Goal: Information Seeking & Learning: Learn about a topic

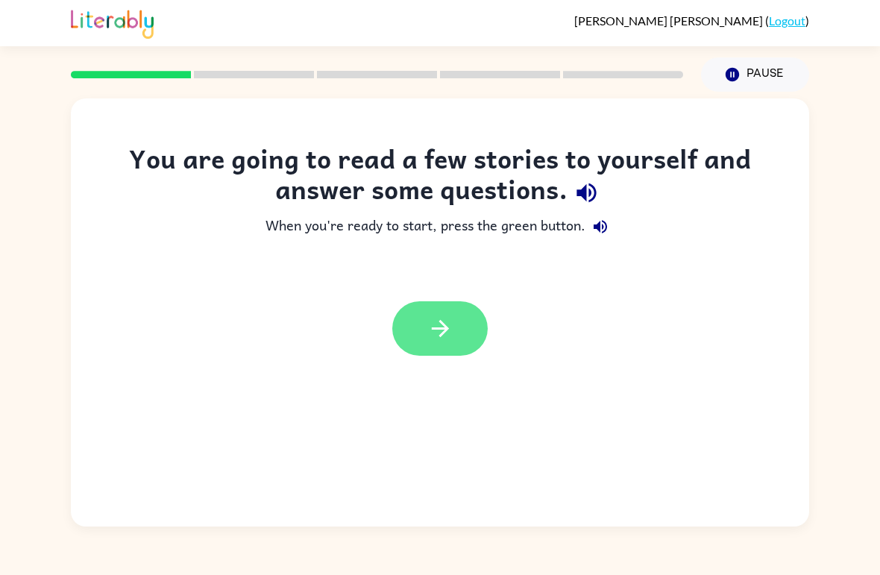
click at [481, 341] on button "button" at bounding box center [439, 328] width 95 height 54
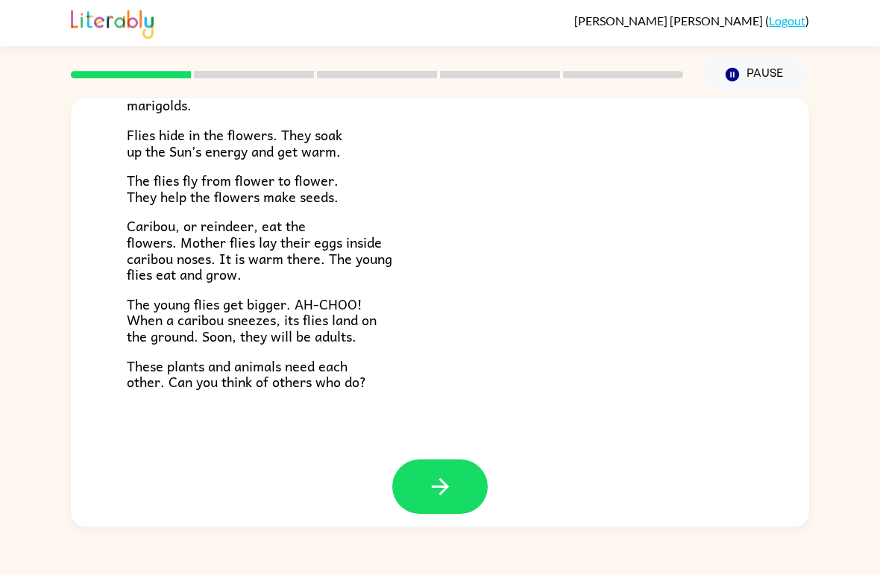
scroll to position [294, 0]
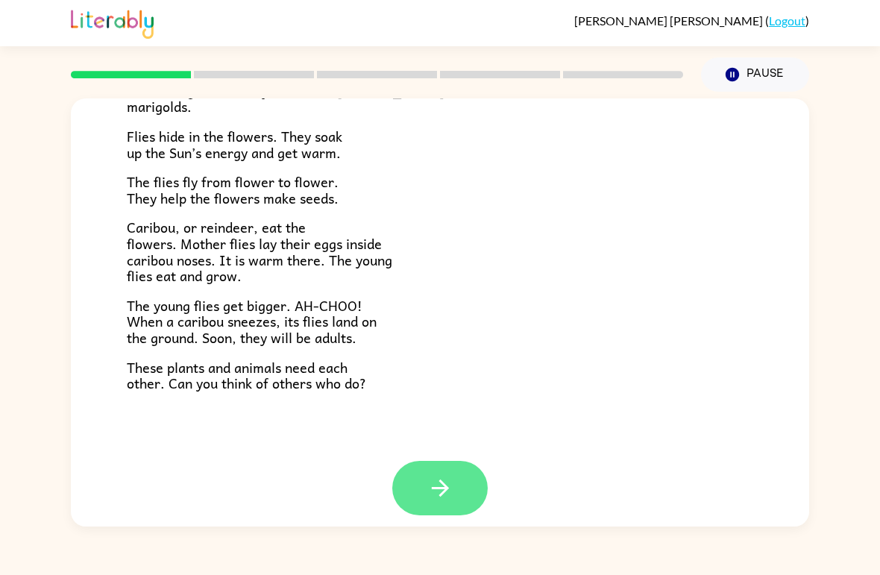
click at [470, 499] on button "button" at bounding box center [439, 488] width 95 height 54
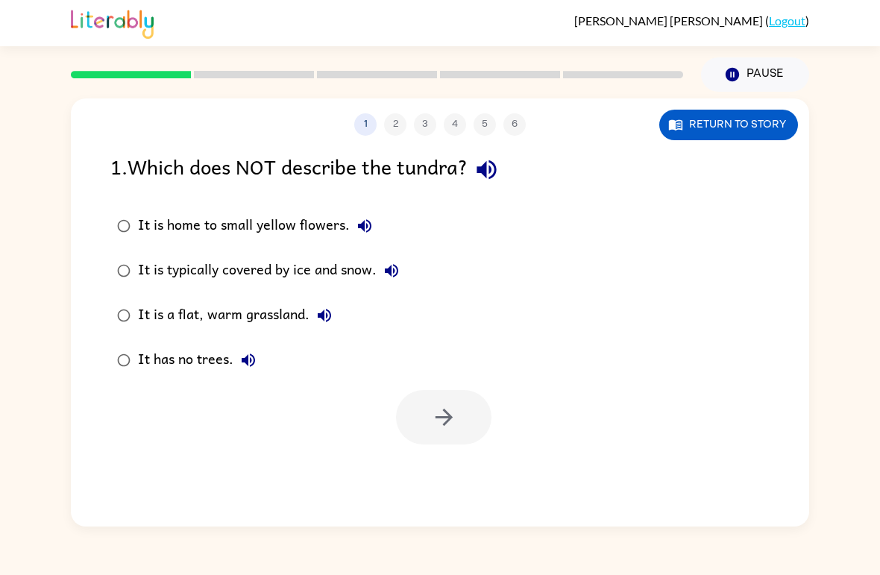
click at [312, 320] on button "It is a flat, warm grassland." at bounding box center [324, 315] width 30 height 30
click at [251, 312] on div "It is a flat, warm grassland." at bounding box center [238, 315] width 201 height 30
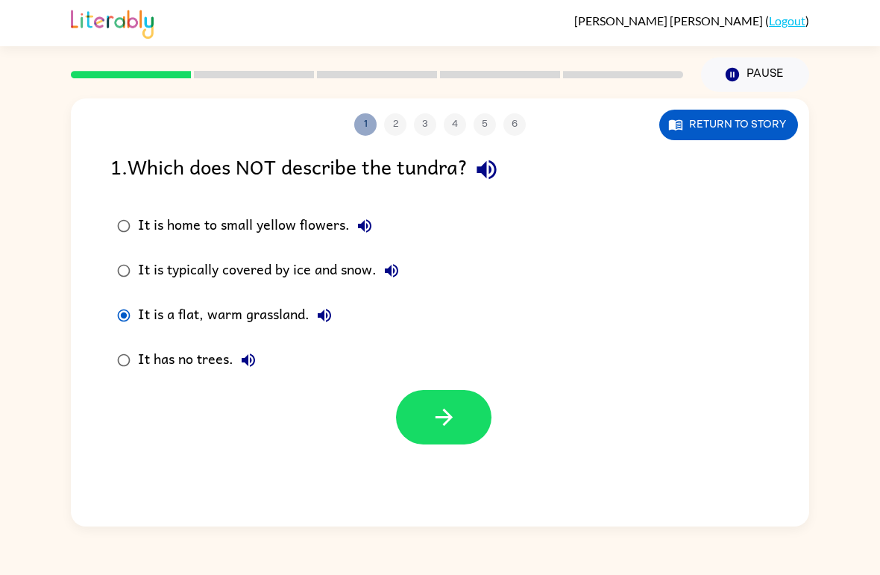
click at [375, 125] on button "1" at bounding box center [365, 124] width 22 height 22
click at [161, 89] on div at bounding box center [377, 74] width 630 height 52
click at [174, 72] on rect at bounding box center [131, 74] width 120 height 7
click at [443, 423] on icon "button" at bounding box center [444, 417] width 26 height 26
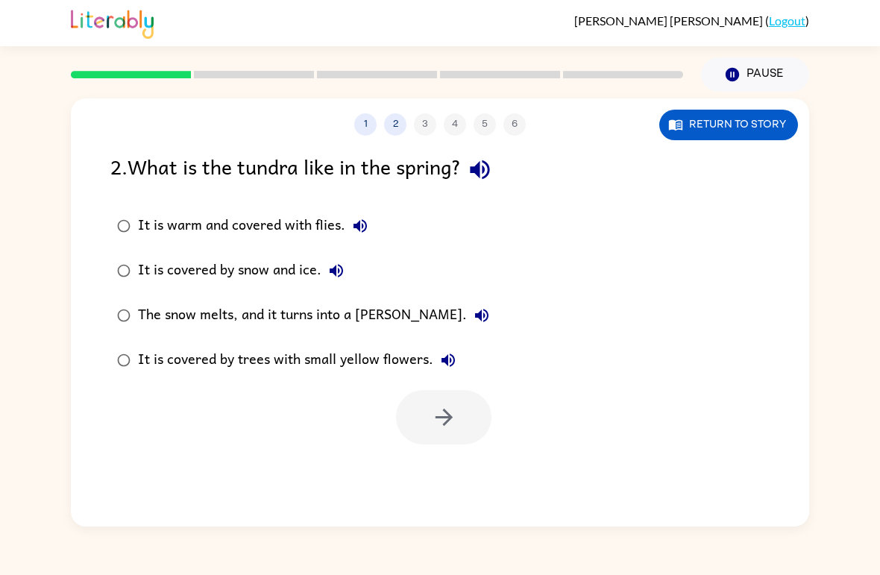
click at [473, 310] on icon "button" at bounding box center [482, 315] width 18 height 18
click at [467, 322] on button "The snow melts, and it turns into a [PERSON_NAME]." at bounding box center [482, 315] width 30 height 30
click at [192, 311] on div "The snow melts, and it turns into a [PERSON_NAME]." at bounding box center [317, 315] width 359 height 30
click at [467, 423] on button "button" at bounding box center [443, 417] width 95 height 54
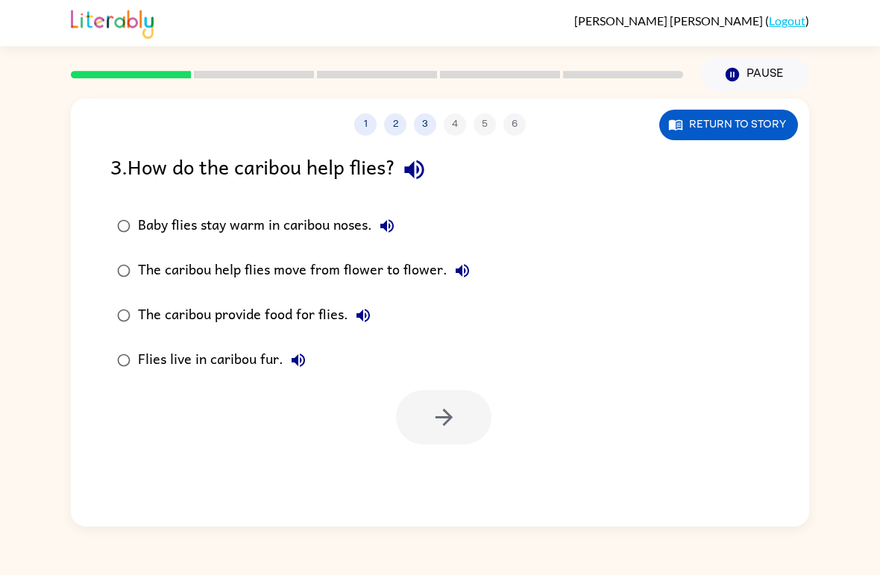
click at [382, 231] on icon "button" at bounding box center [387, 226] width 18 height 18
click at [160, 224] on div "Baby flies stay warm in caribou noses." at bounding box center [270, 226] width 264 height 30
click at [441, 432] on button "button" at bounding box center [443, 417] width 95 height 54
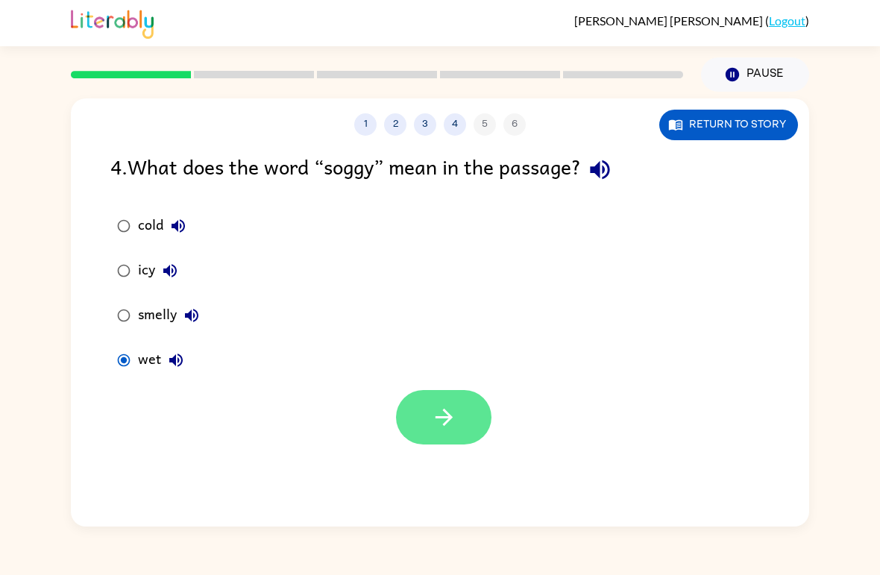
click at [469, 438] on button "button" at bounding box center [443, 417] width 95 height 54
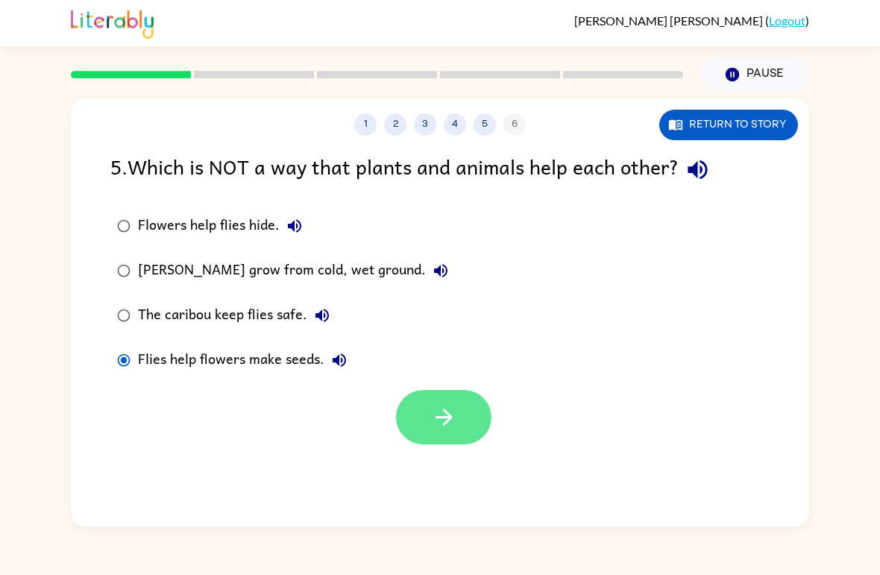
click at [432, 415] on icon "button" at bounding box center [444, 417] width 26 height 26
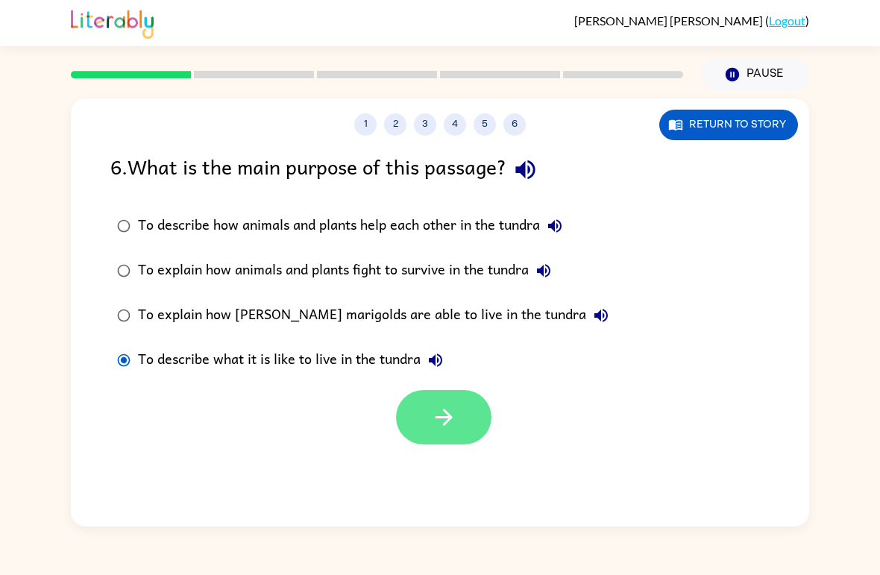
click at [475, 421] on button "button" at bounding box center [443, 417] width 95 height 54
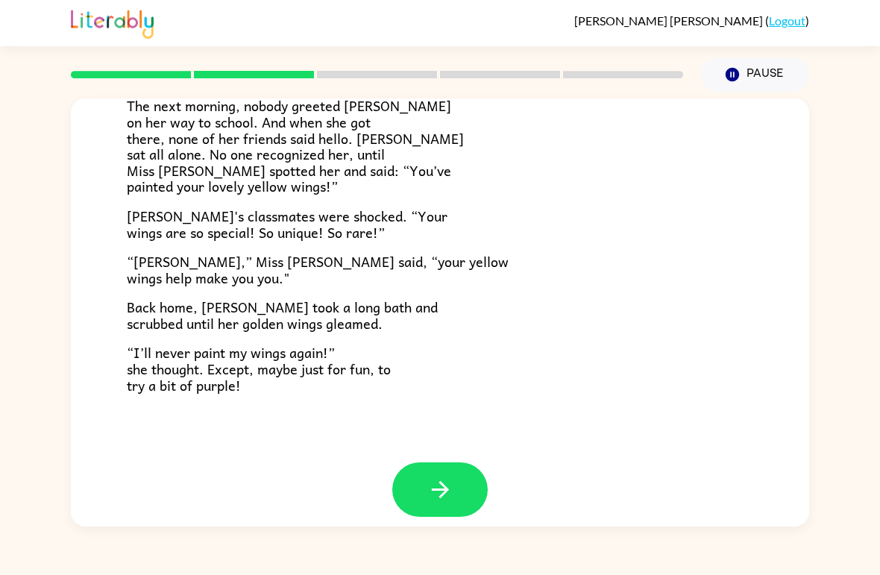
scroll to position [401, 0]
click at [469, 479] on button "button" at bounding box center [439, 490] width 95 height 54
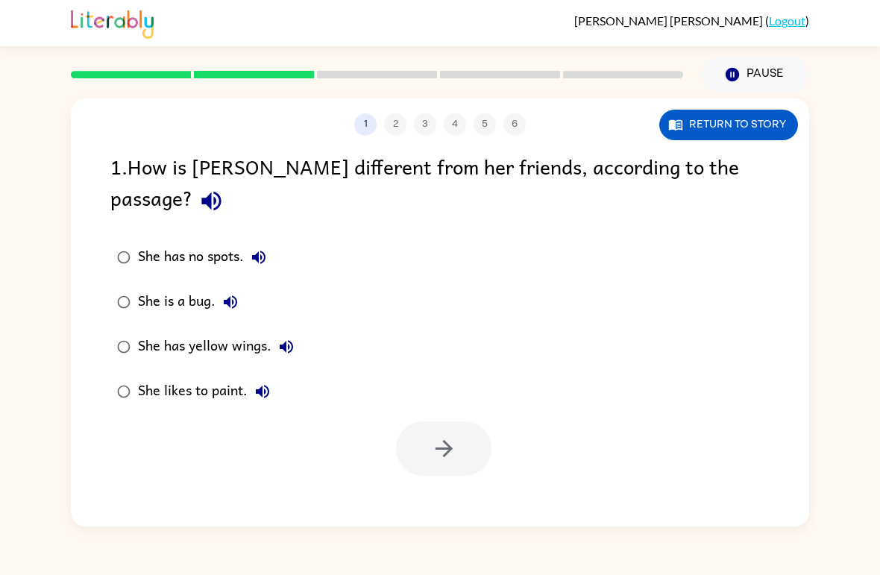
click at [272, 332] on button "She has yellow wings." at bounding box center [286, 347] width 30 height 30
click at [482, 421] on button "button" at bounding box center [443, 448] width 95 height 54
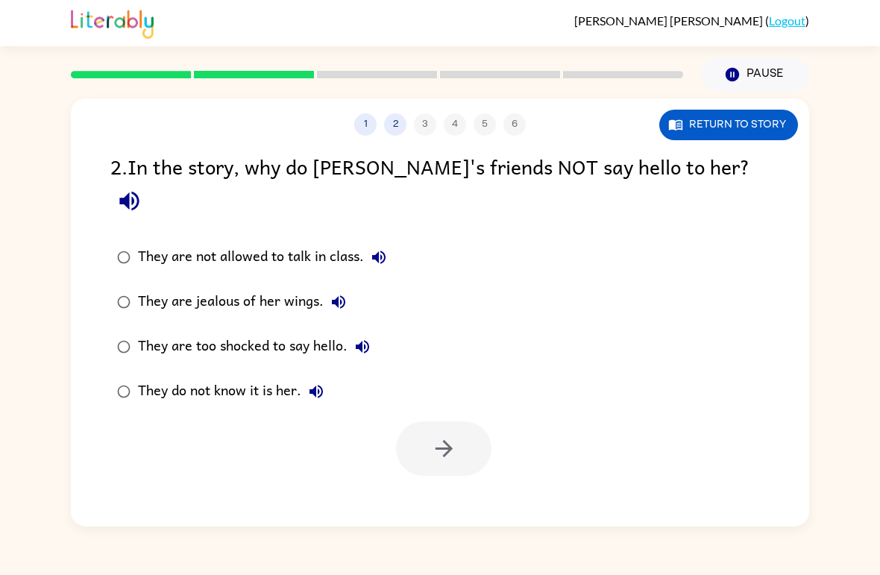
click at [154, 377] on div "They do not know it is her." at bounding box center [234, 392] width 193 height 30
click at [431, 435] on icon "button" at bounding box center [444, 448] width 26 height 26
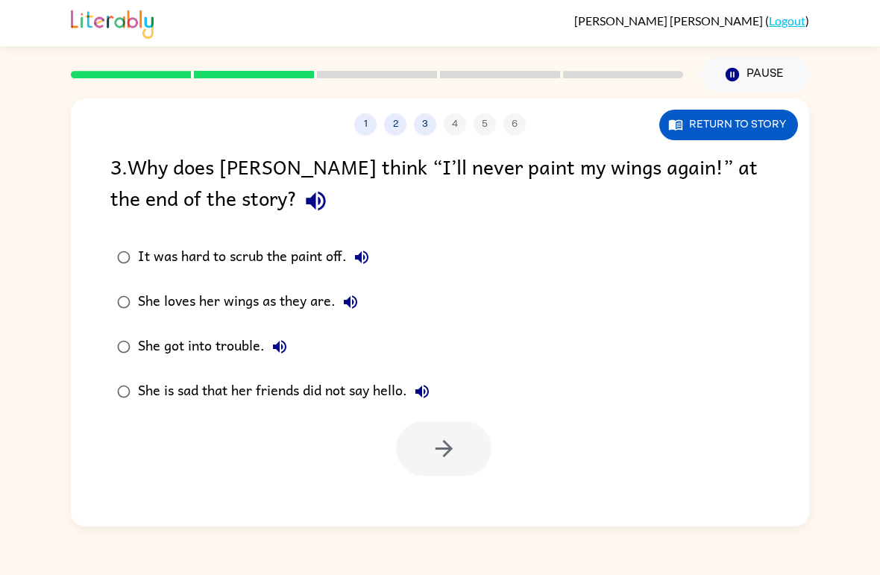
click at [173, 309] on div "She loves her wings as they are." at bounding box center [251, 302] width 227 height 30
click at [450, 453] on icon "button" at bounding box center [444, 448] width 26 height 26
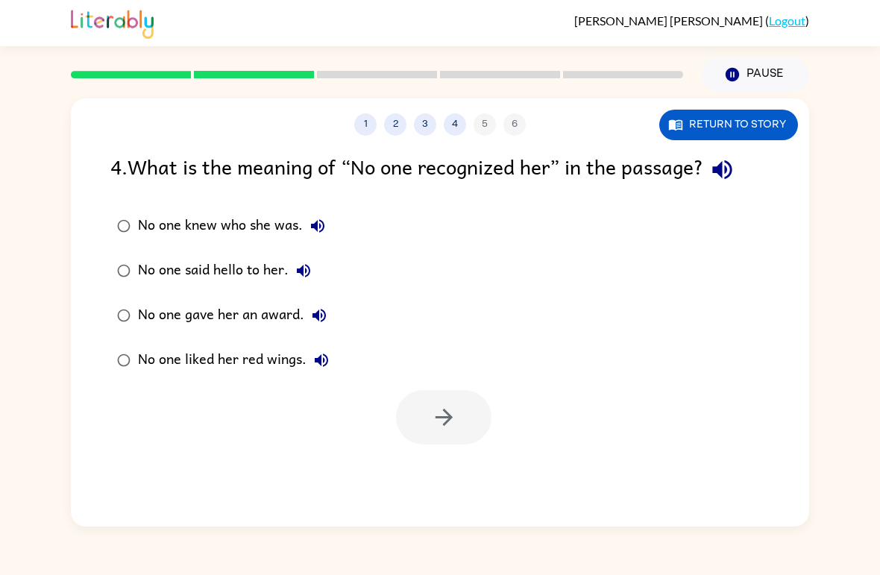
click at [122, 210] on label "No one knew who she was." at bounding box center [223, 226] width 242 height 45
click at [462, 420] on button "button" at bounding box center [443, 417] width 95 height 54
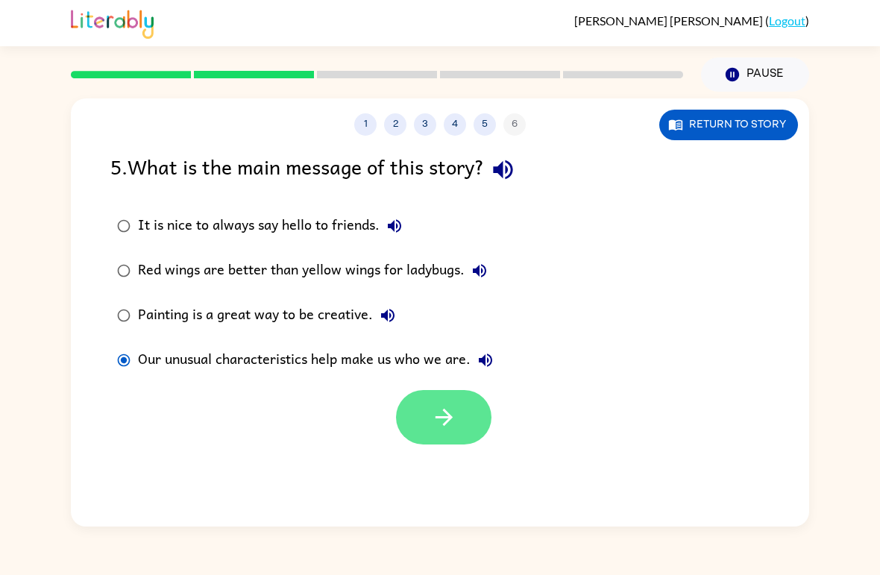
click at [449, 420] on icon "button" at bounding box center [443, 417] width 17 height 17
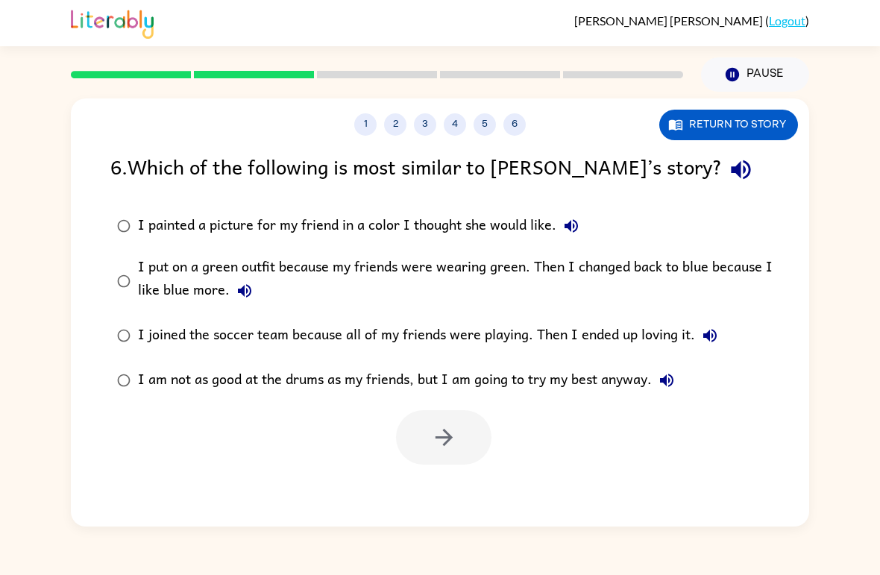
click at [129, 303] on label "I put on a green outfit because my friends were wearing green. Then I changed b…" at bounding box center [449, 280] width 695 height 65
click at [489, 447] on button "button" at bounding box center [443, 437] width 95 height 54
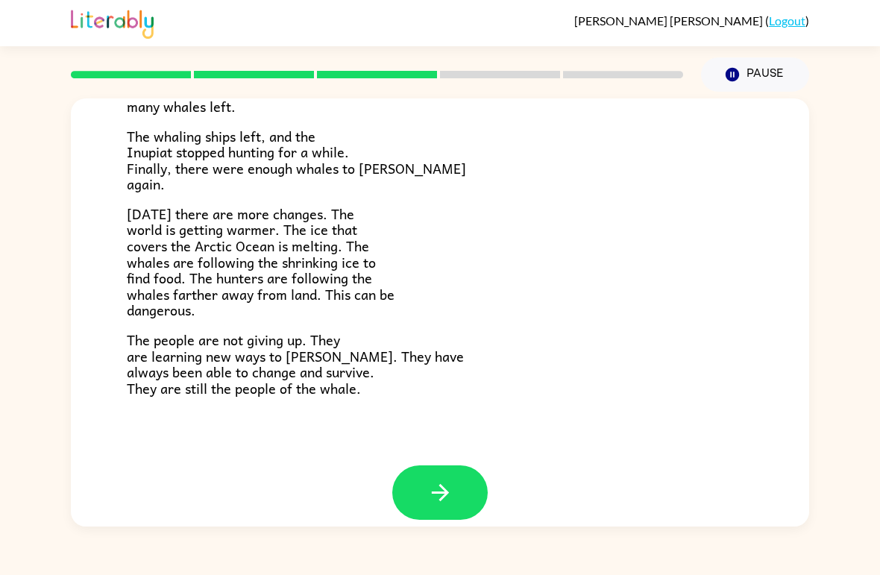
scroll to position [484, 0]
click at [457, 483] on button "button" at bounding box center [439, 493] width 95 height 54
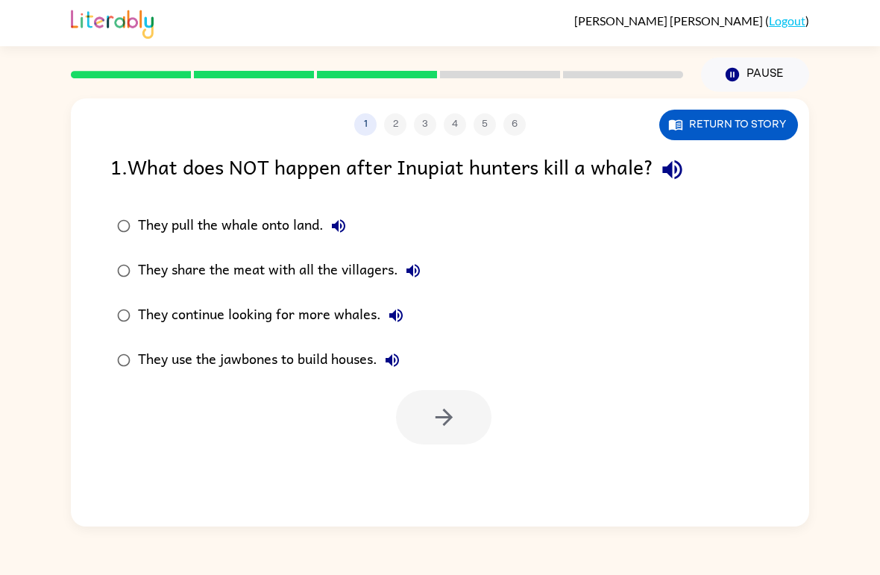
scroll to position [0, 0]
click at [136, 302] on label "They continue looking for more whales." at bounding box center [268, 315] width 333 height 45
click at [459, 426] on button "button" at bounding box center [443, 417] width 95 height 54
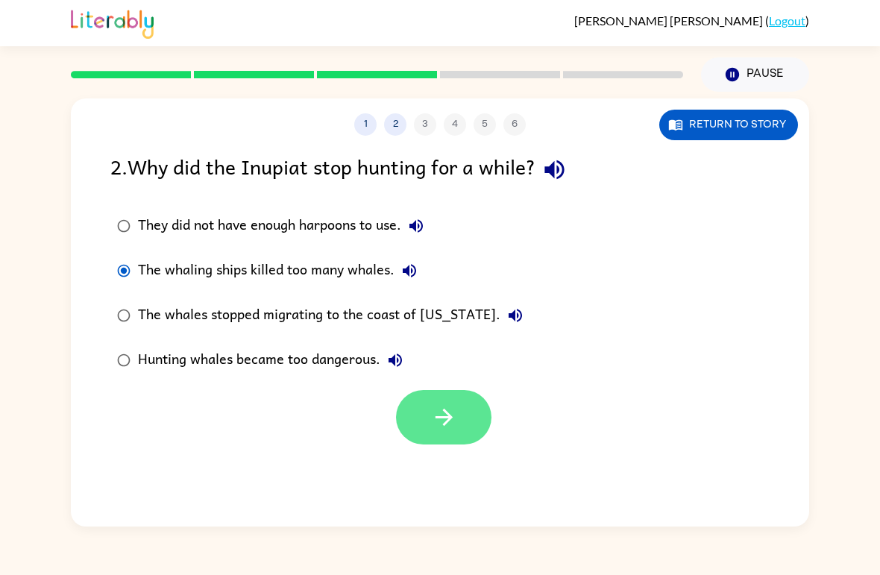
click at [462, 424] on button "button" at bounding box center [443, 417] width 95 height 54
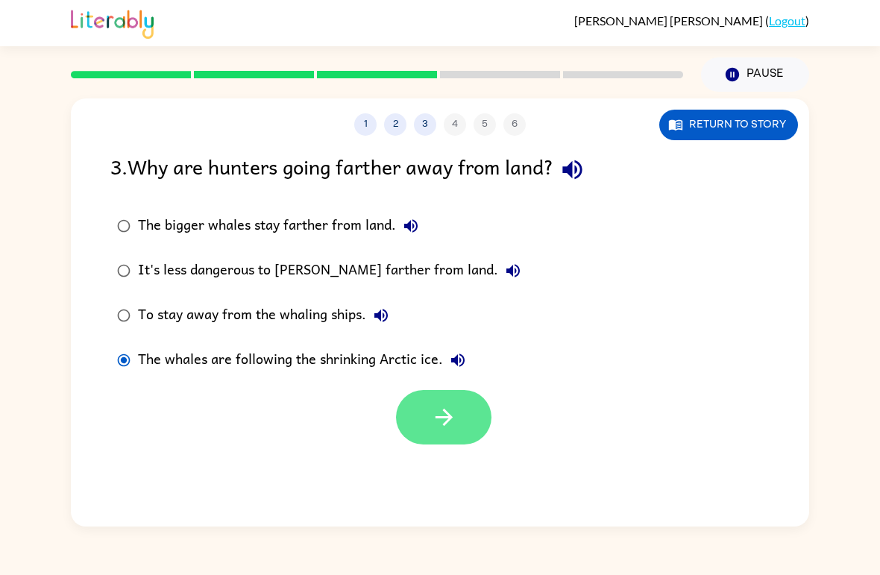
click at [464, 412] on button "button" at bounding box center [443, 417] width 95 height 54
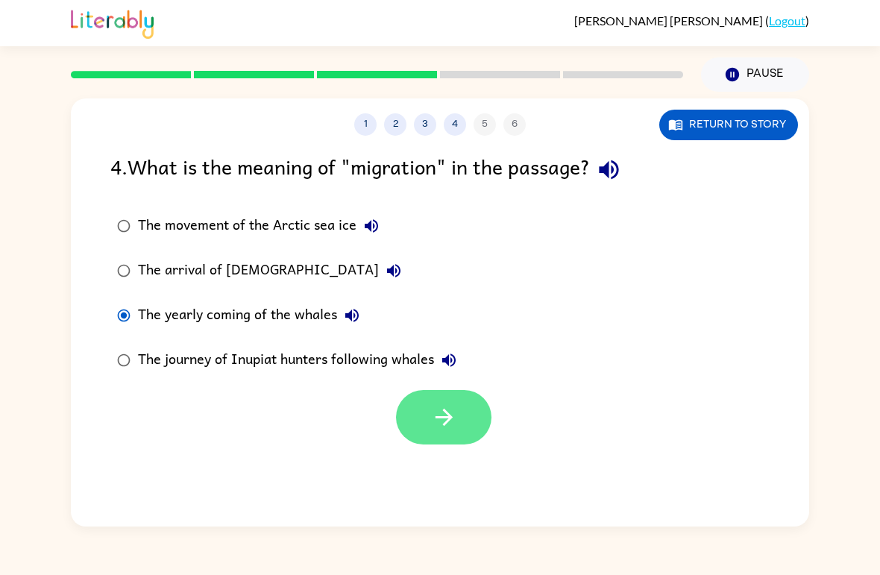
click at [464, 417] on button "button" at bounding box center [443, 417] width 95 height 54
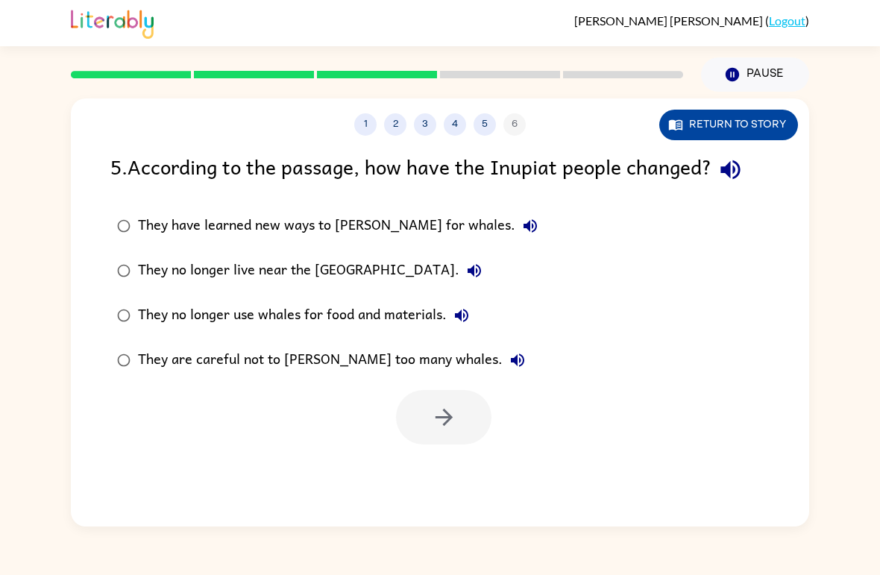
click at [769, 138] on button "Return to story" at bounding box center [728, 125] width 139 height 31
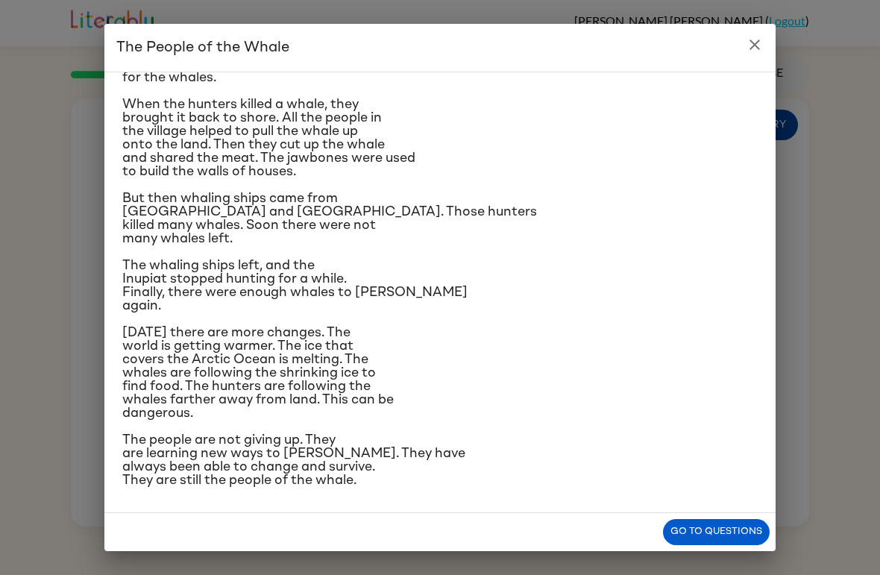
scroll to position [357, 0]
click at [746, 543] on button "Go to questions" at bounding box center [716, 532] width 107 height 26
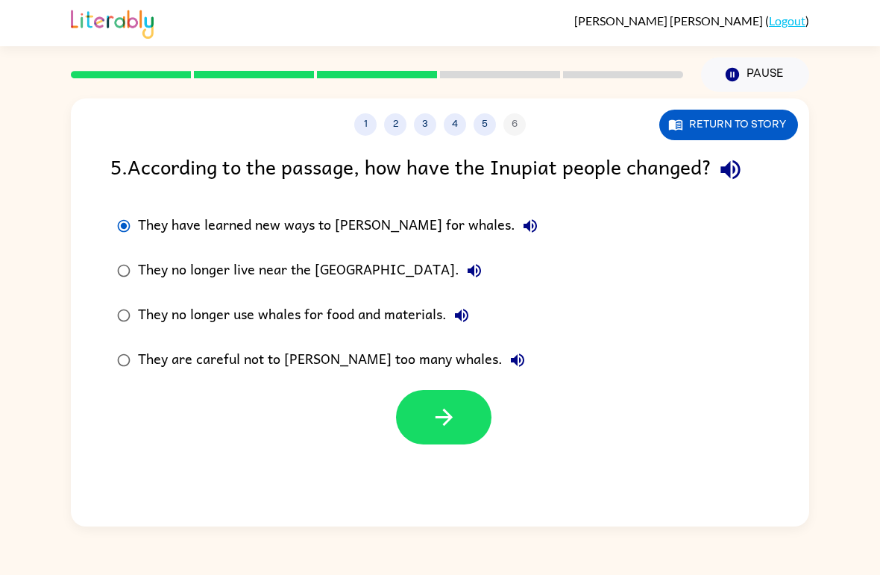
click at [503, 374] on button "They are careful not to [PERSON_NAME] too many whales." at bounding box center [518, 360] width 30 height 30
click at [457, 415] on button "button" at bounding box center [443, 417] width 95 height 54
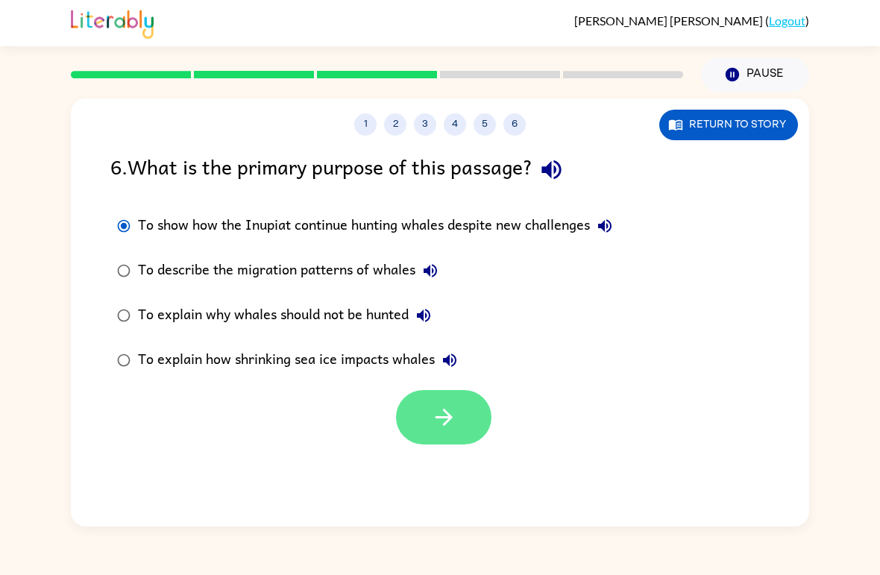
click at [445, 405] on icon "button" at bounding box center [444, 417] width 26 height 26
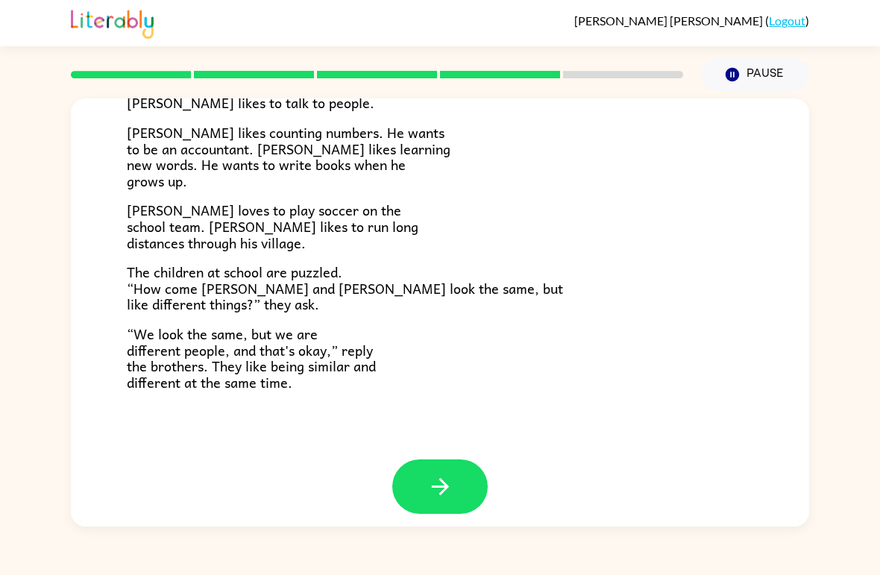
scroll to position [309, 0]
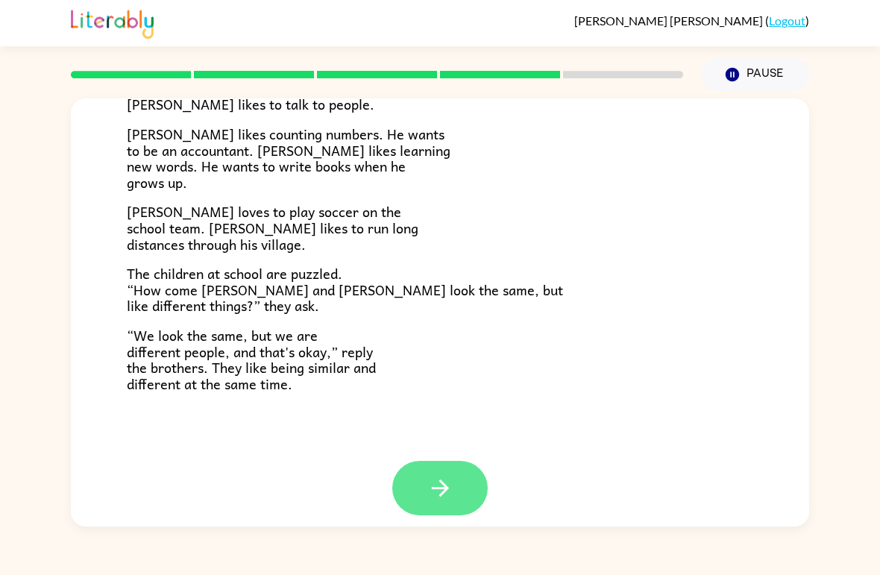
click at [436, 475] on icon "button" at bounding box center [440, 488] width 26 height 26
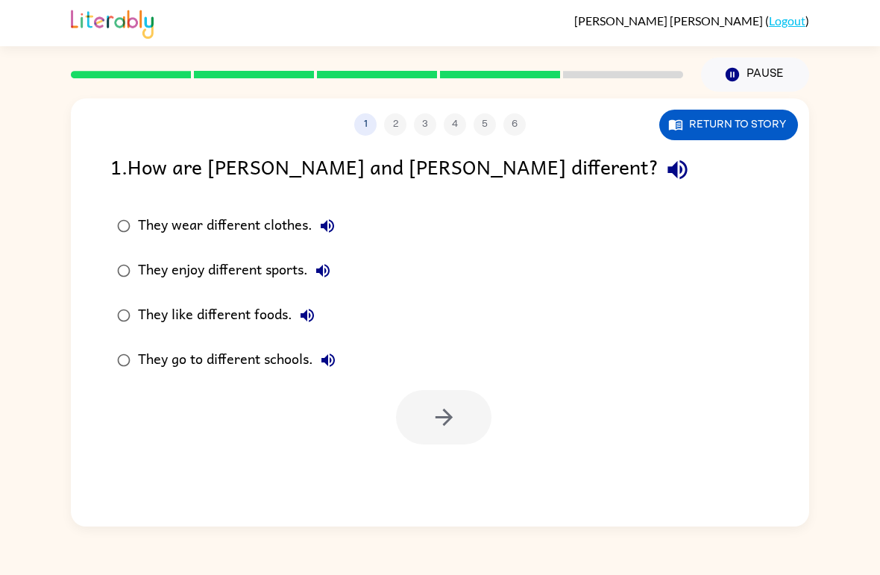
scroll to position [0, 0]
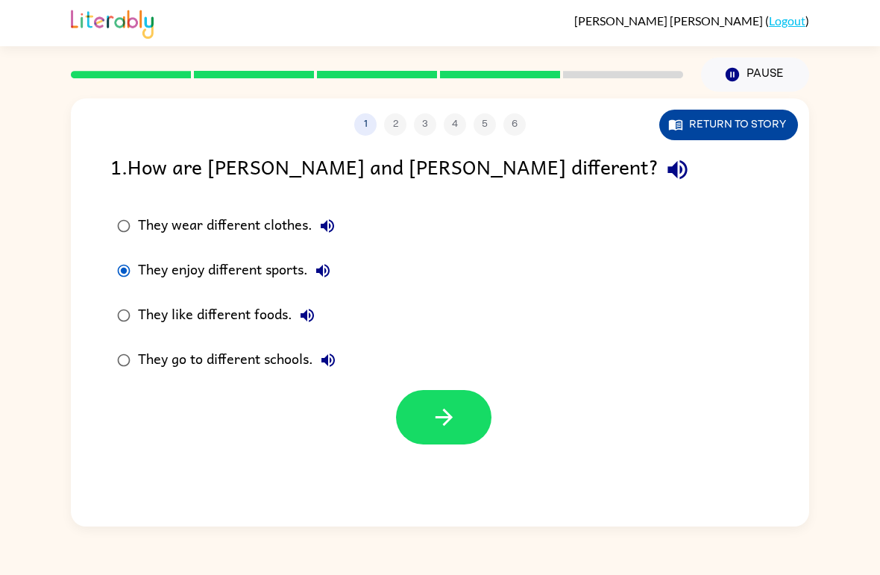
click at [746, 139] on button "Return to story" at bounding box center [728, 125] width 139 height 31
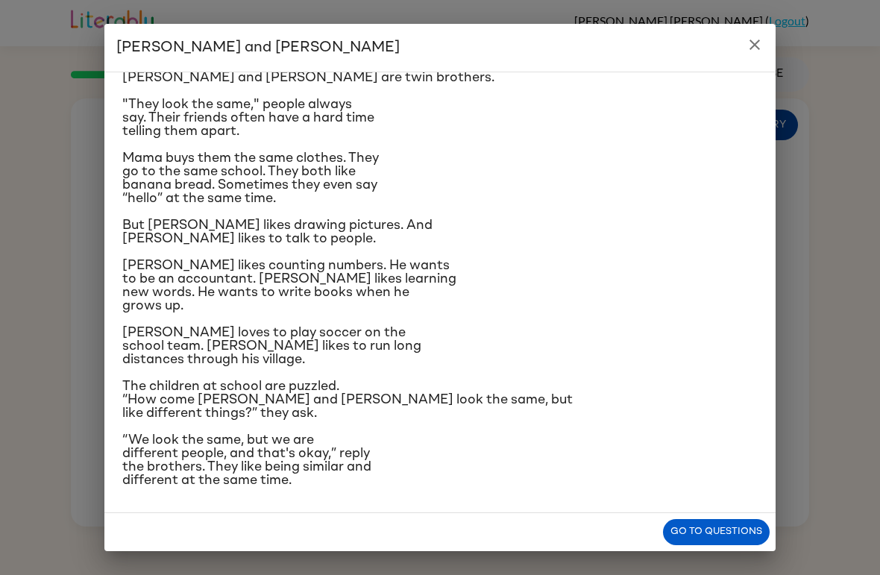
scroll to position [148, 0]
click at [732, 50] on h2 "[PERSON_NAME] and [PERSON_NAME]" at bounding box center [439, 48] width 671 height 48
click at [755, 32] on button "close" at bounding box center [755, 45] width 30 height 30
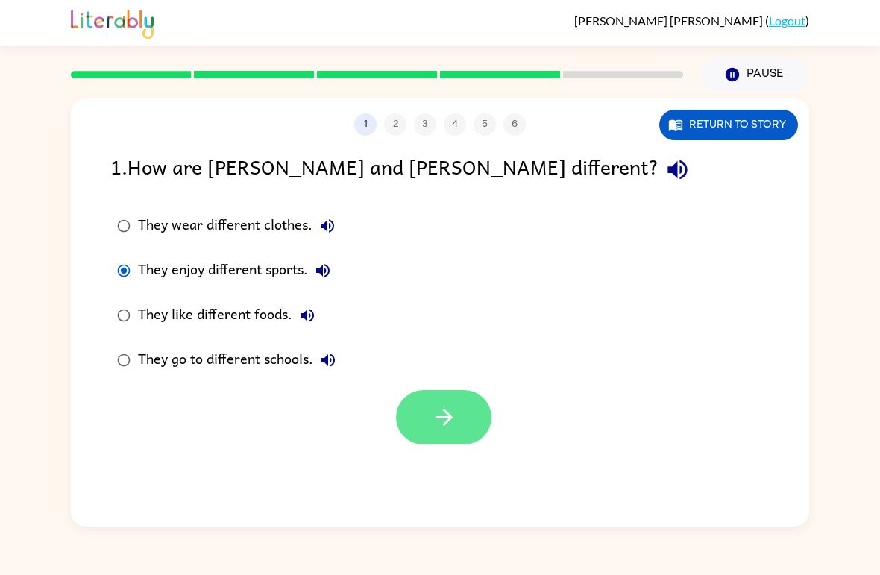
click at [459, 431] on button "button" at bounding box center [443, 417] width 95 height 54
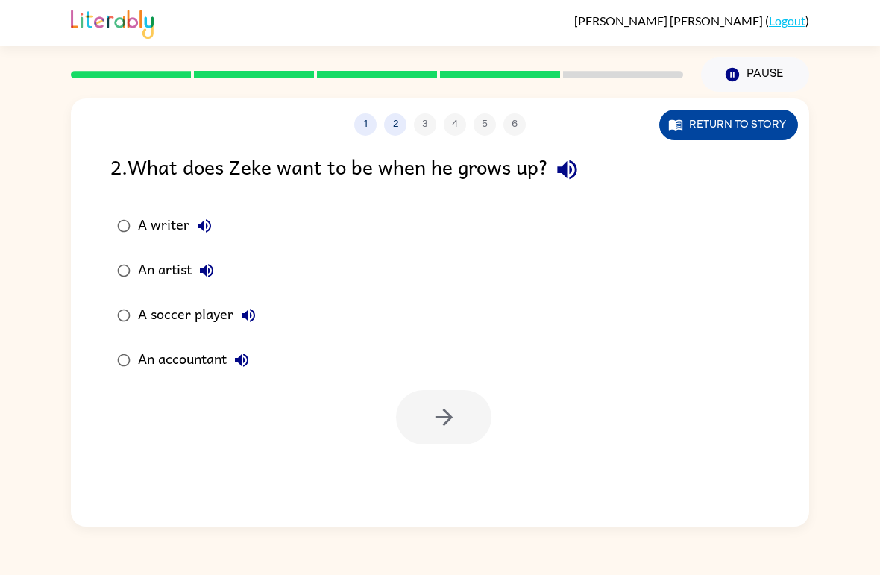
click at [716, 122] on button "Return to story" at bounding box center [728, 125] width 139 height 31
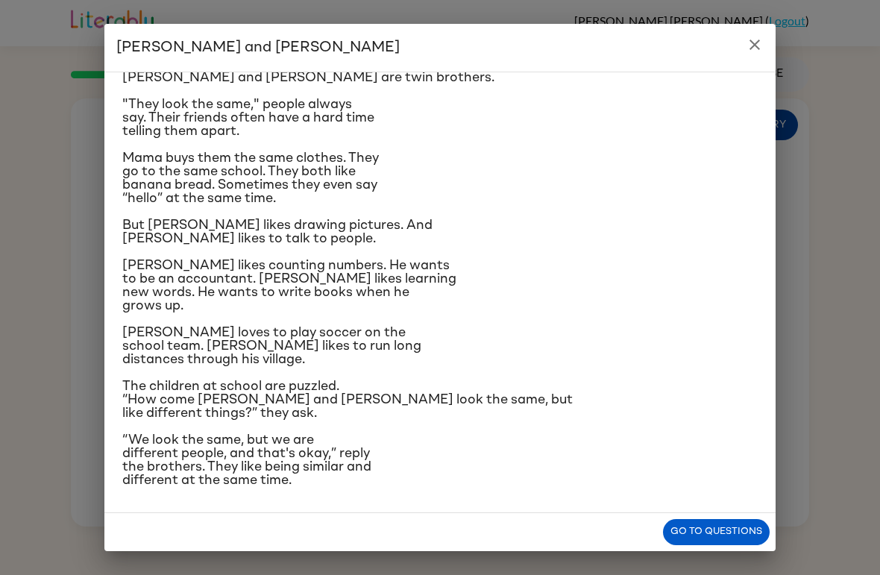
scroll to position [144, 0]
click at [752, 530] on button "Go to questions" at bounding box center [716, 532] width 107 height 26
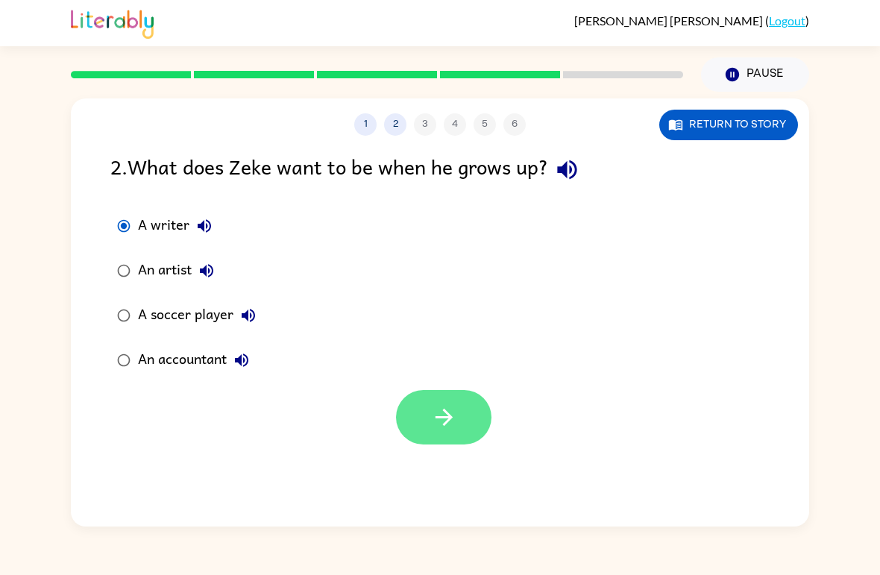
click at [466, 444] on button "button" at bounding box center [443, 417] width 95 height 54
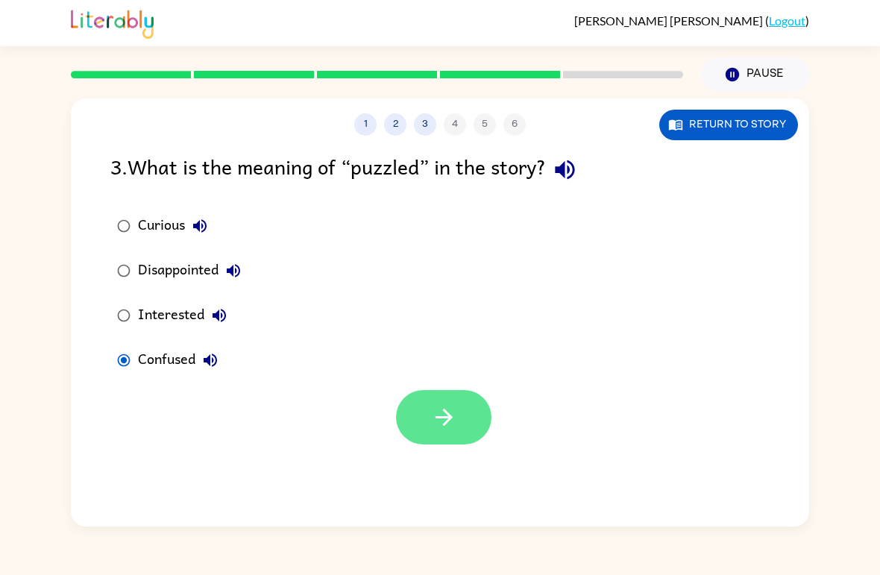
click at [460, 435] on button "button" at bounding box center [443, 417] width 95 height 54
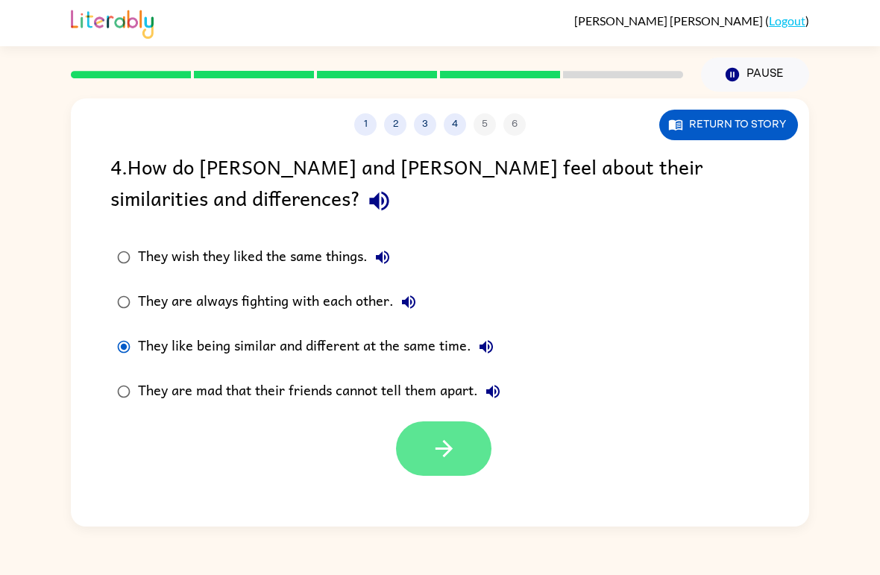
click at [448, 444] on icon "button" at bounding box center [444, 448] width 26 height 26
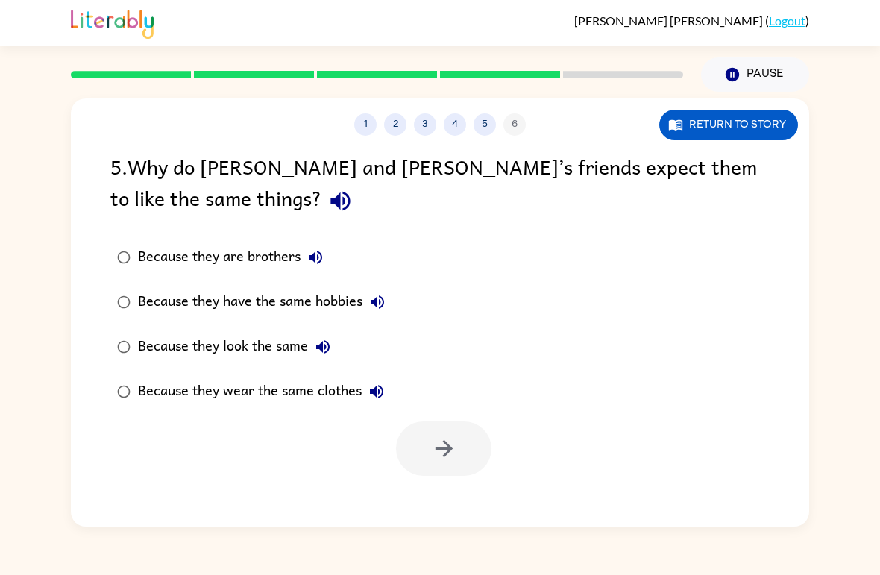
click at [104, 342] on label "Because they look the same" at bounding box center [250, 346] width 297 height 45
click at [434, 452] on icon "button" at bounding box center [444, 448] width 26 height 26
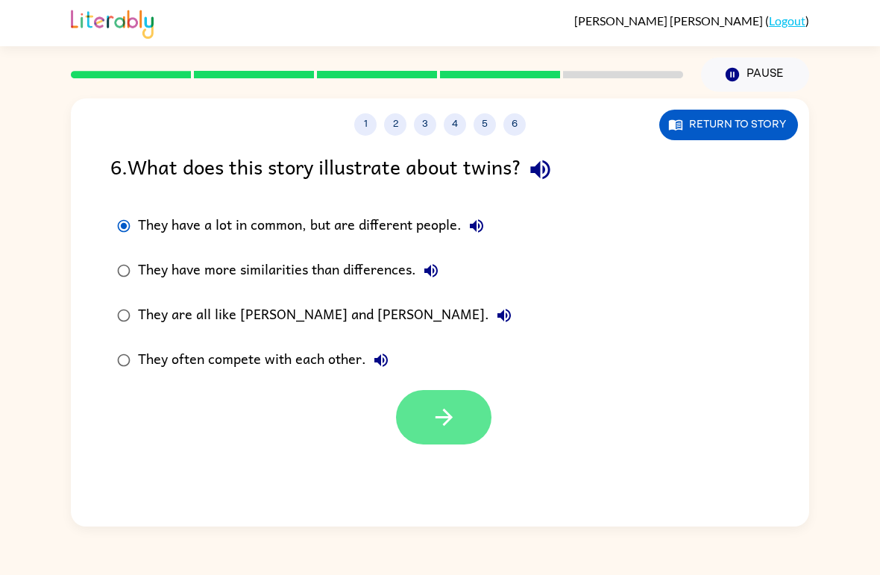
click at [435, 418] on icon "button" at bounding box center [443, 417] width 17 height 17
